Goal: Navigation & Orientation: Find specific page/section

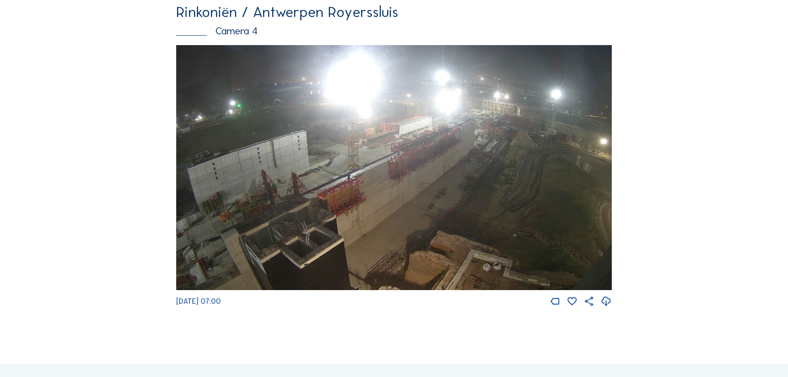
scroll to position [1407, 0]
